Goal: Navigation & Orientation: Find specific page/section

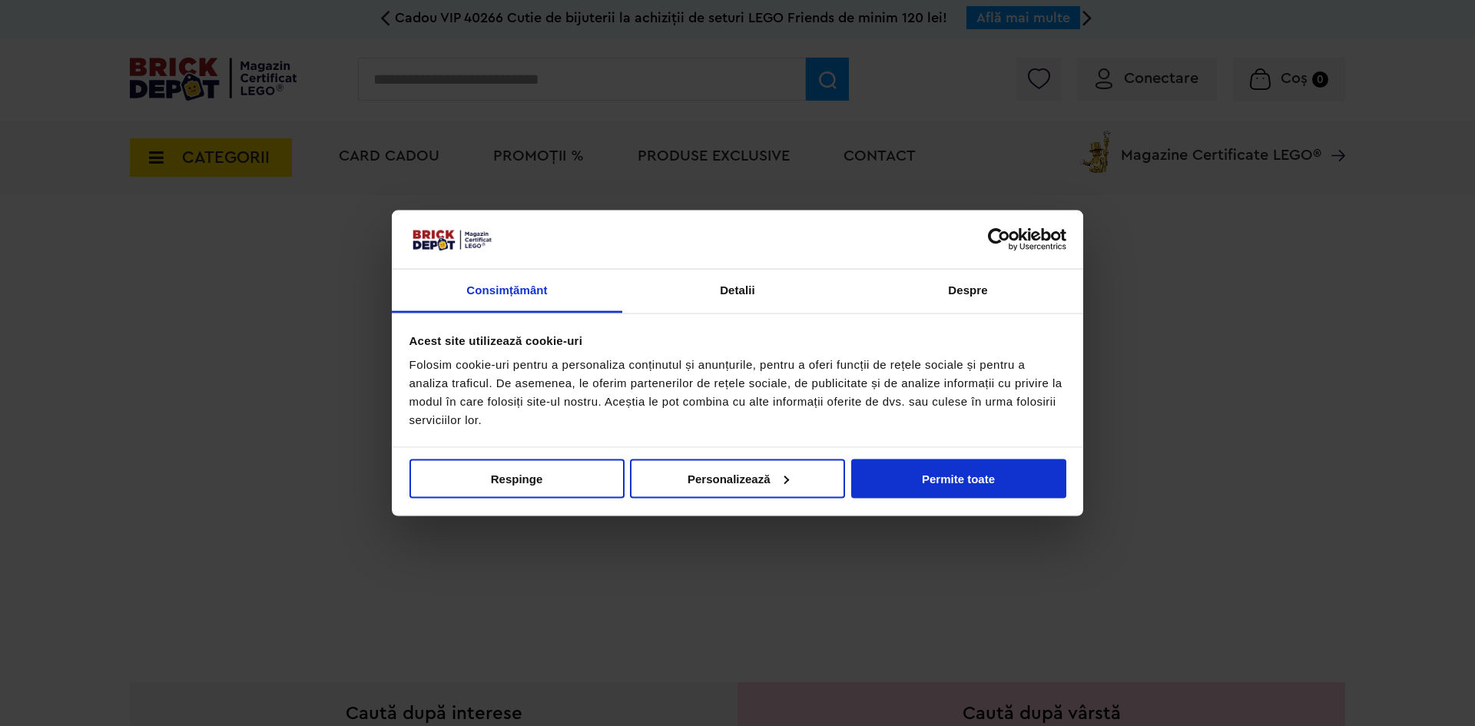
click at [1067, 493] on div "Nu vindeți sau nu împărtășiți informațiile mele personale Respinge Permite sele…" at bounding box center [738, 481] width 692 height 68
click at [1007, 480] on button "Permite toate" at bounding box center [958, 478] width 215 height 39
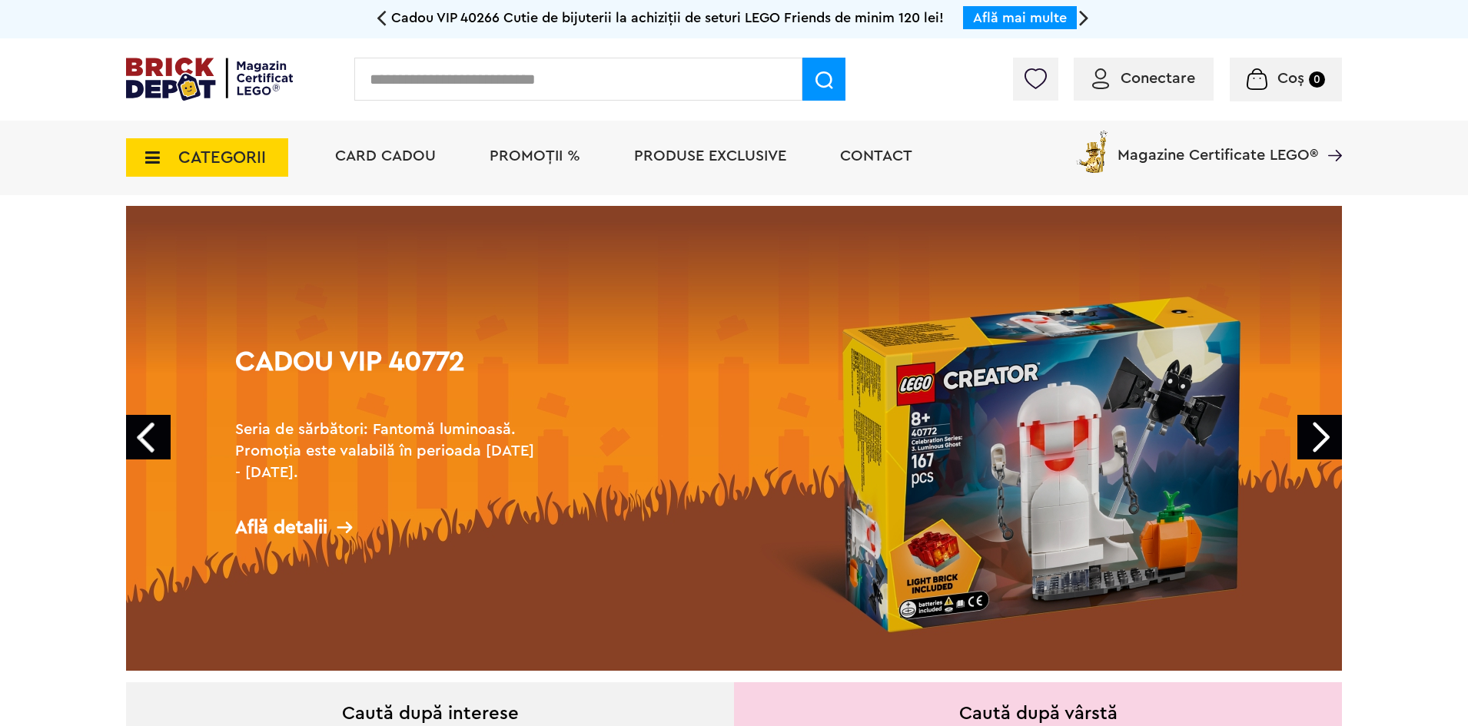
click at [171, 147] on span "CATEGORII" at bounding box center [207, 157] width 162 height 38
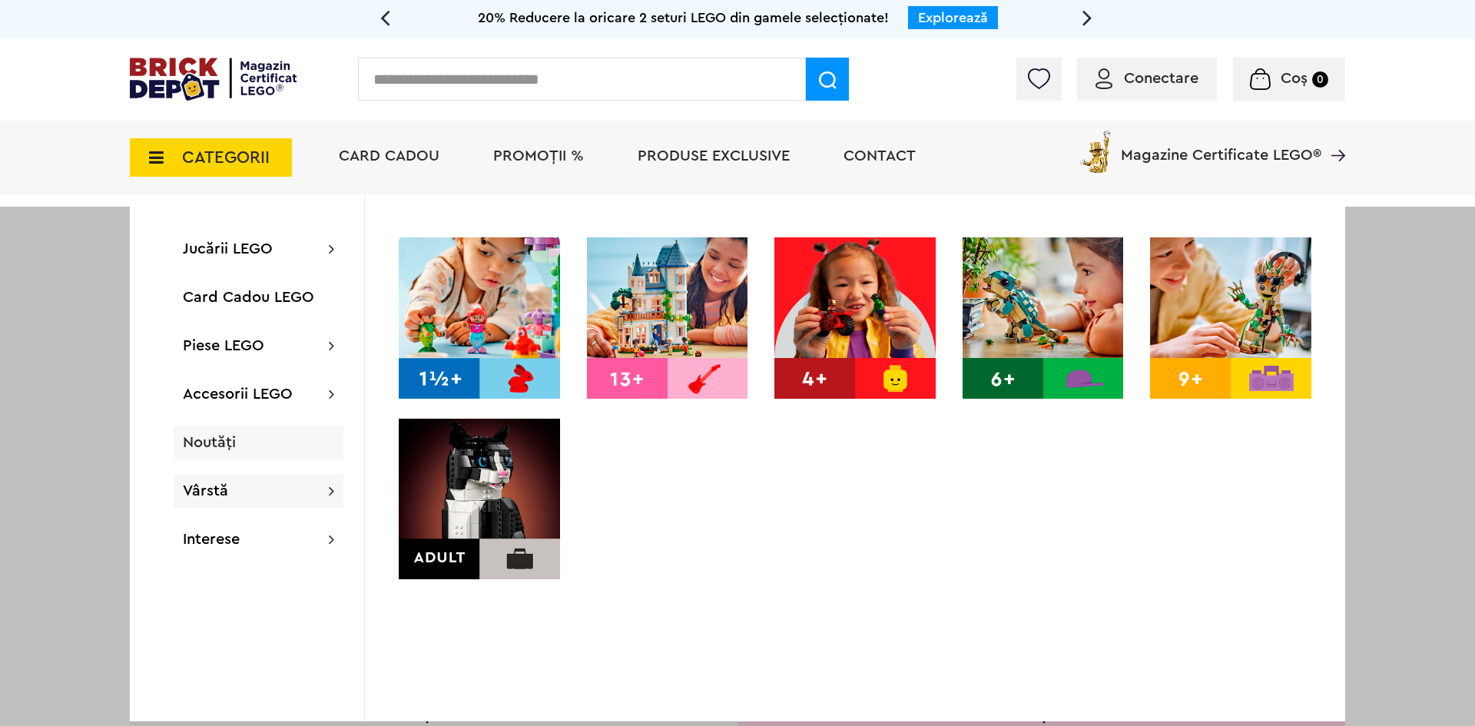
click at [217, 444] on span "Noutăți" at bounding box center [209, 442] width 53 height 15
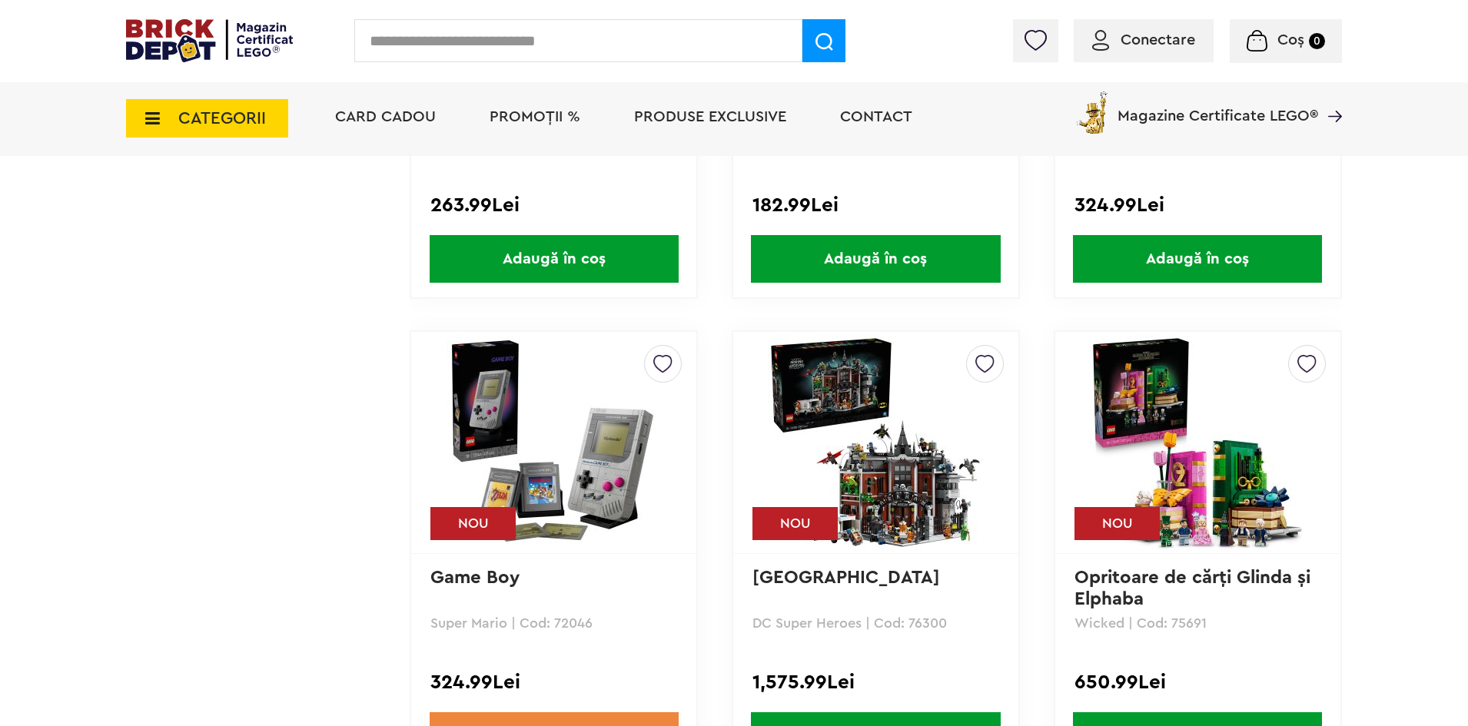
scroll to position [3957, 0]
